Goal: Transaction & Acquisition: Purchase product/service

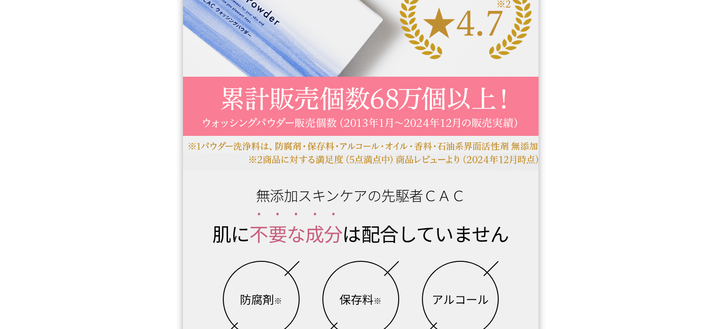
drag, startPoint x: 671, startPoint y: 119, endPoint x: 711, endPoint y: 70, distance: 62.6
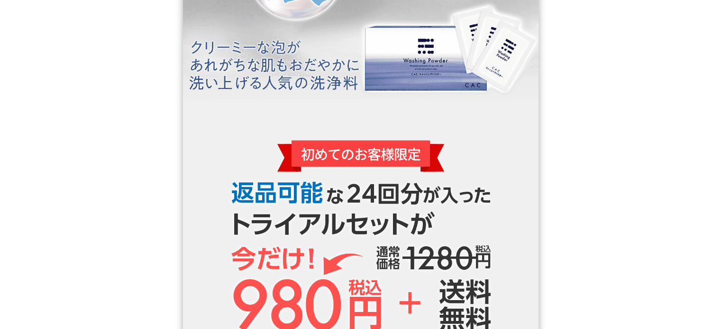
scroll to position [1471, 0]
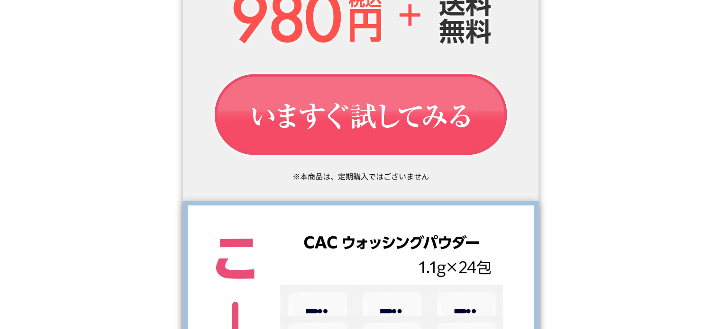
drag, startPoint x: 719, startPoint y: 216, endPoint x: 727, endPoint y: 201, distance: 16.8
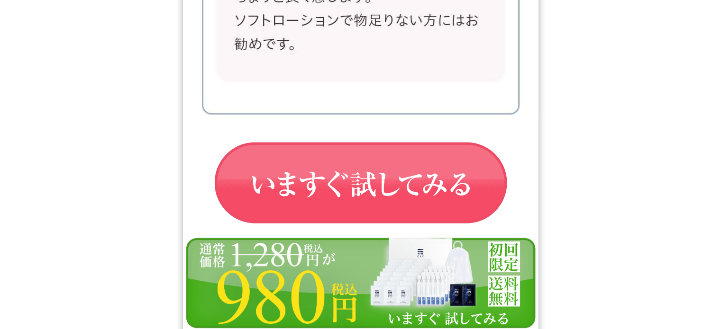
scroll to position [16193, 0]
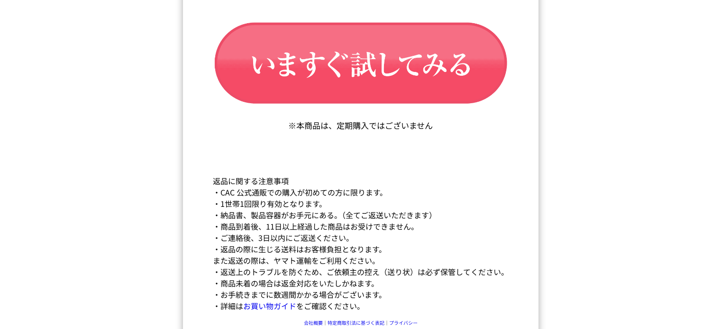
click at [342, 314] on img at bounding box center [361, 330] width 356 height 92
click at [307, 312] on img at bounding box center [361, 330] width 356 height 92
drag, startPoint x: 128, startPoint y: 88, endPoint x: 352, endPoint y: 63, distance: 224.6
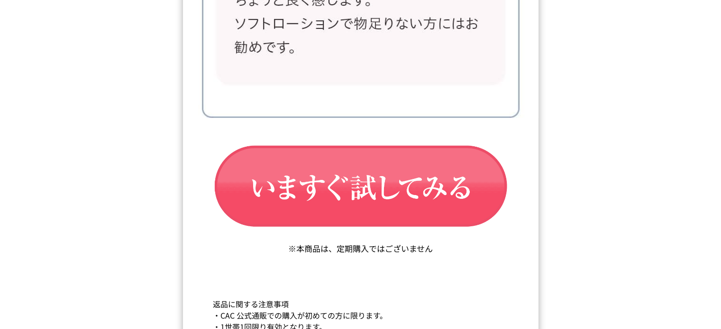
scroll to position [15908, 0]
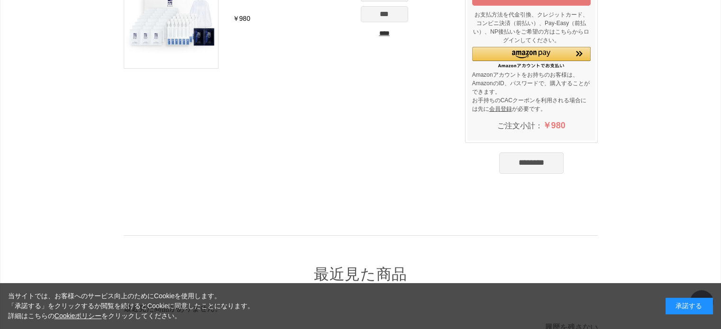
scroll to position [227, 0]
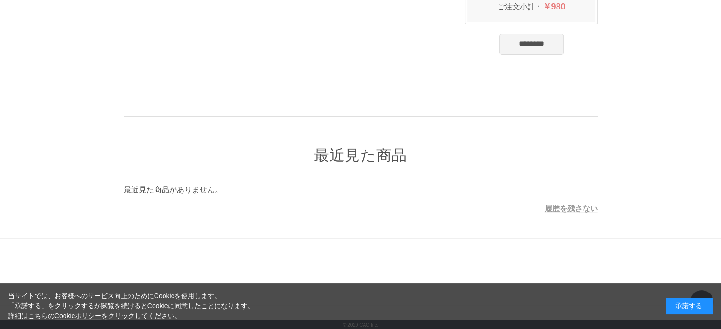
click at [686, 307] on div "承諾する" at bounding box center [689, 306] width 47 height 17
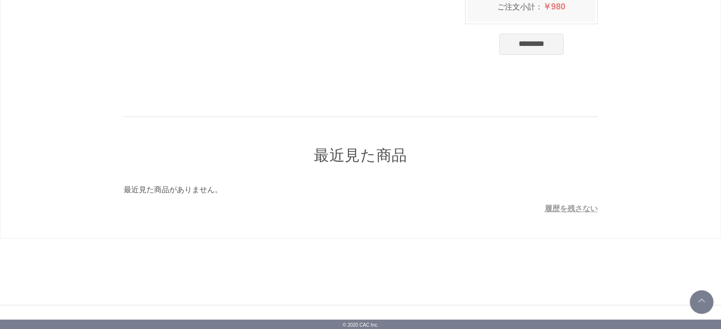
click at [678, 295] on div "お買い物かご ご注文方法の指定 ご注文の確認 ご注文完了 通信に時間がかかっています。しばらく経ってもAmazonに移動しない場合は、申し訳ございませんが他の…" at bounding box center [360, 52] width 721 height 558
click at [705, 304] on link at bounding box center [702, 303] width 24 height 24
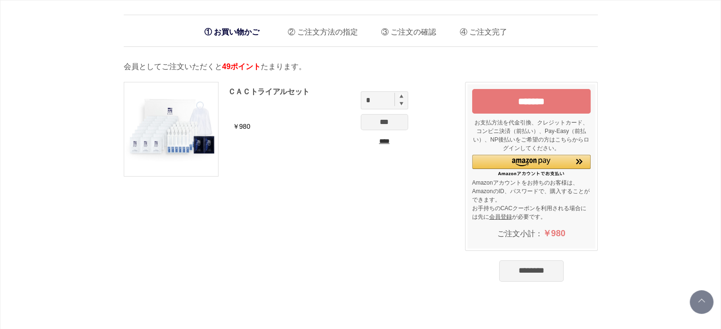
click at [330, 37] on li "ご注文方法の指定" at bounding box center [319, 29] width 77 height 19
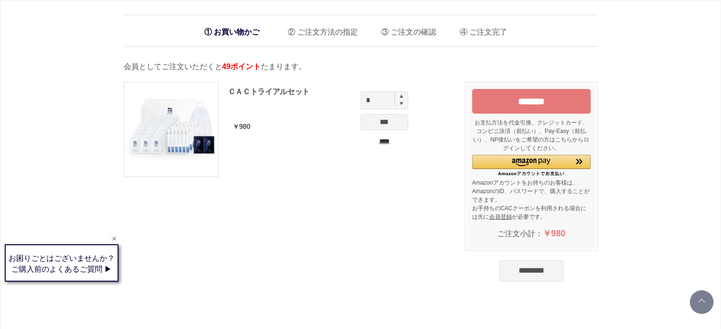
click at [530, 96] on input "*******" at bounding box center [531, 101] width 119 height 25
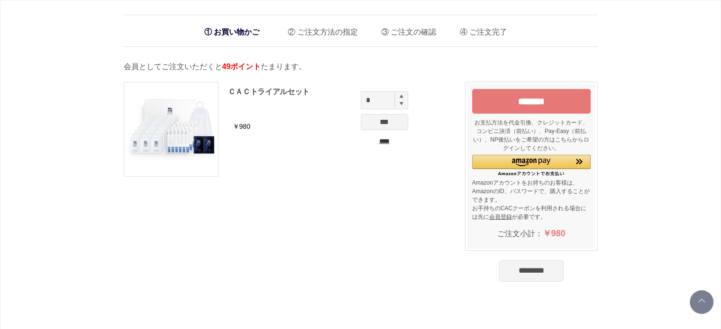
scroll to position [227, 0]
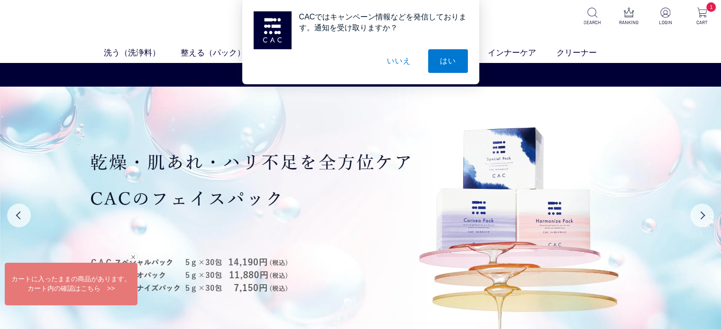
click at [36, 24] on div "CACではキャンペーン情報などを発信しております。通知を受け取りますか？ はい いいえ" at bounding box center [360, 42] width 721 height 84
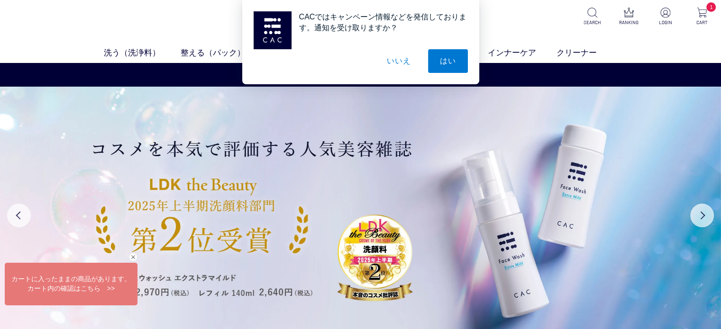
click at [403, 59] on button "いいえ" at bounding box center [398, 61] width 47 height 24
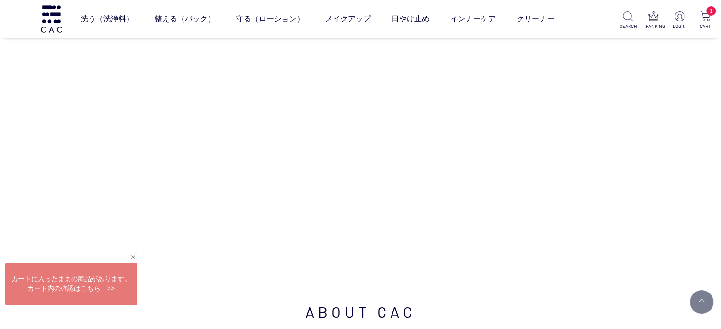
scroll to position [3444, 0]
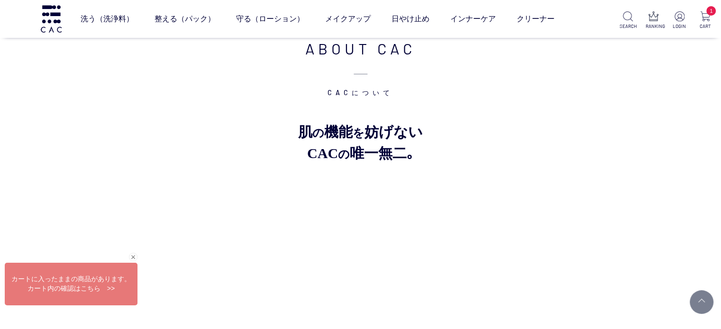
drag, startPoint x: 712, startPoint y: 250, endPoint x: 712, endPoint y: 265, distance: 14.2
click at [712, 265] on div "ABOUT CAC CACについて 肌 の 機能 を 妨げない CAC の 唯一無二｡ オイル 香料 着色料 防腐剤 石油系 界面活性剤 ※1回使いきり製品の…" at bounding box center [360, 280] width 721 height 580
drag, startPoint x: 714, startPoint y: 278, endPoint x: 717, endPoint y: 288, distance: 10.2
click at [716, 288] on div "ABOUT CAC CACについて 肌 の 機能 を 妨げない CAC の 唯一無二｡ オイル 香料 着色料 防腐剤 石油系 界面活性剤 ※1回使いきり製品の…" at bounding box center [360, 280] width 721 height 580
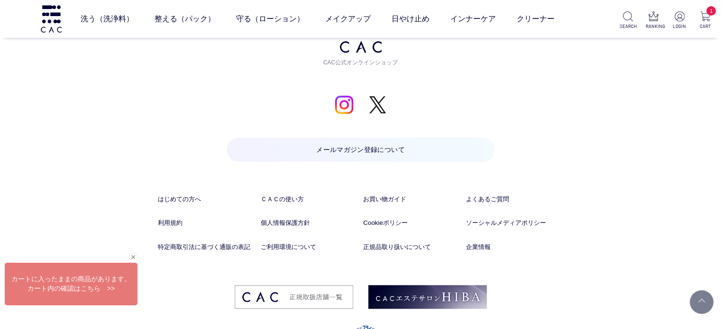
scroll to position [4844, 0]
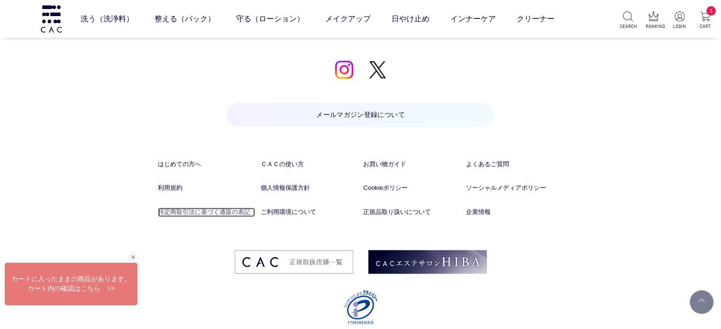
click at [212, 208] on link "特定商取引法に基づく通販の表記" at bounding box center [206, 212] width 97 height 9
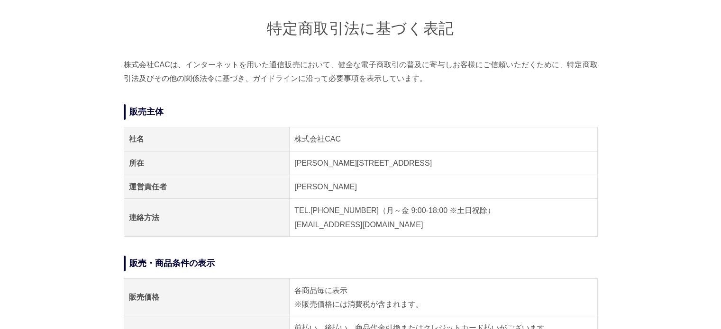
scroll to position [95, 0]
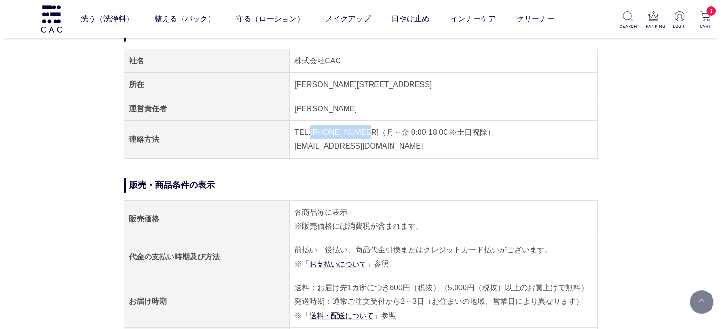
drag, startPoint x: 357, startPoint y: 135, endPoint x: 311, endPoint y: 134, distance: 46.5
click at [311, 134] on td "TEL.[PHONE_NUMBER]（月～金 9:00-18:00 ※土日祝除） [EMAIL_ADDRESS][DOMAIN_NAME]" at bounding box center [444, 140] width 308 height 38
copy td "[PHONE_NUMBER]"
click at [479, 183] on h2 "販売・商品条件の表示" at bounding box center [361, 186] width 474 height 16
